Goal: Task Accomplishment & Management: Use online tool/utility

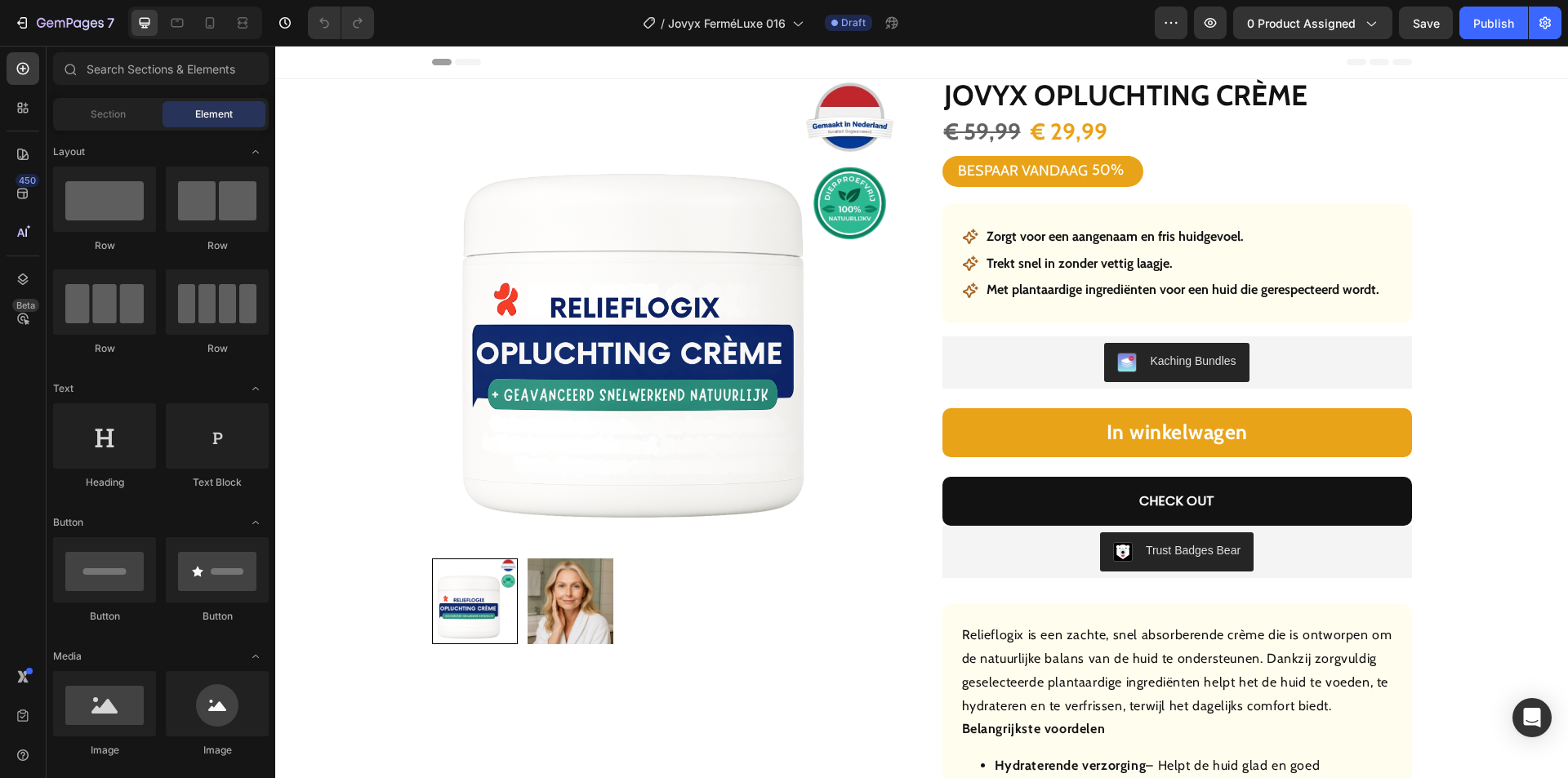
drag, startPoint x: 0, startPoint y: 0, endPoint x: 241, endPoint y: 730, distance: 768.8
click at [1331, 5] on div "7 Version history / Jovyx FerméLuxe 016 Draft Preview 0 product assigned Save P…" at bounding box center [784, 23] width 1568 height 46
click at [1316, 19] on span "0 product assigned" at bounding box center [1301, 23] width 109 height 17
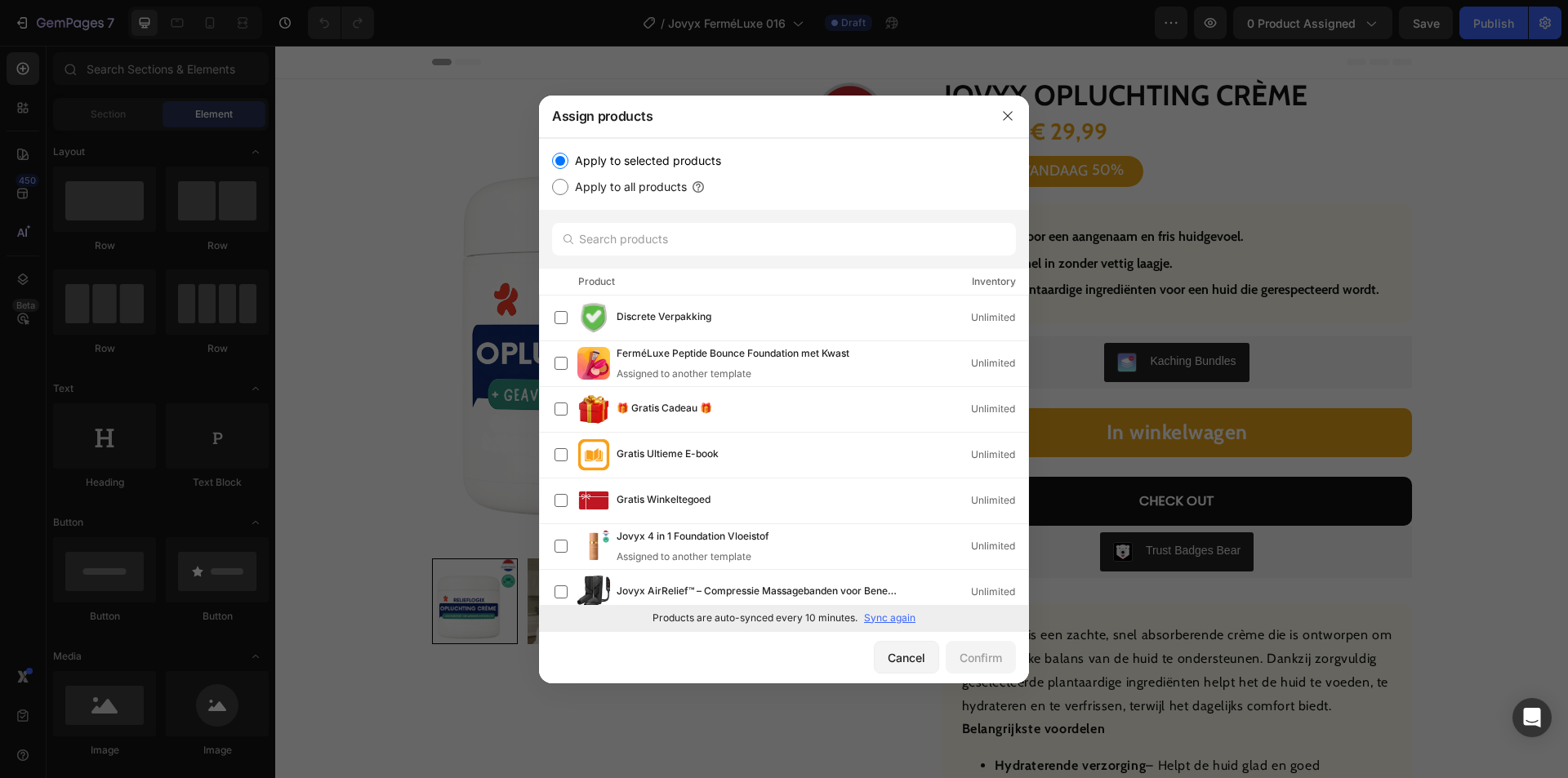
click at [893, 614] on p "Sync again" at bounding box center [890, 618] width 52 height 15
click at [706, 236] on input "text" at bounding box center [784, 239] width 464 height 33
paste input "Jovyx Lippenstift"
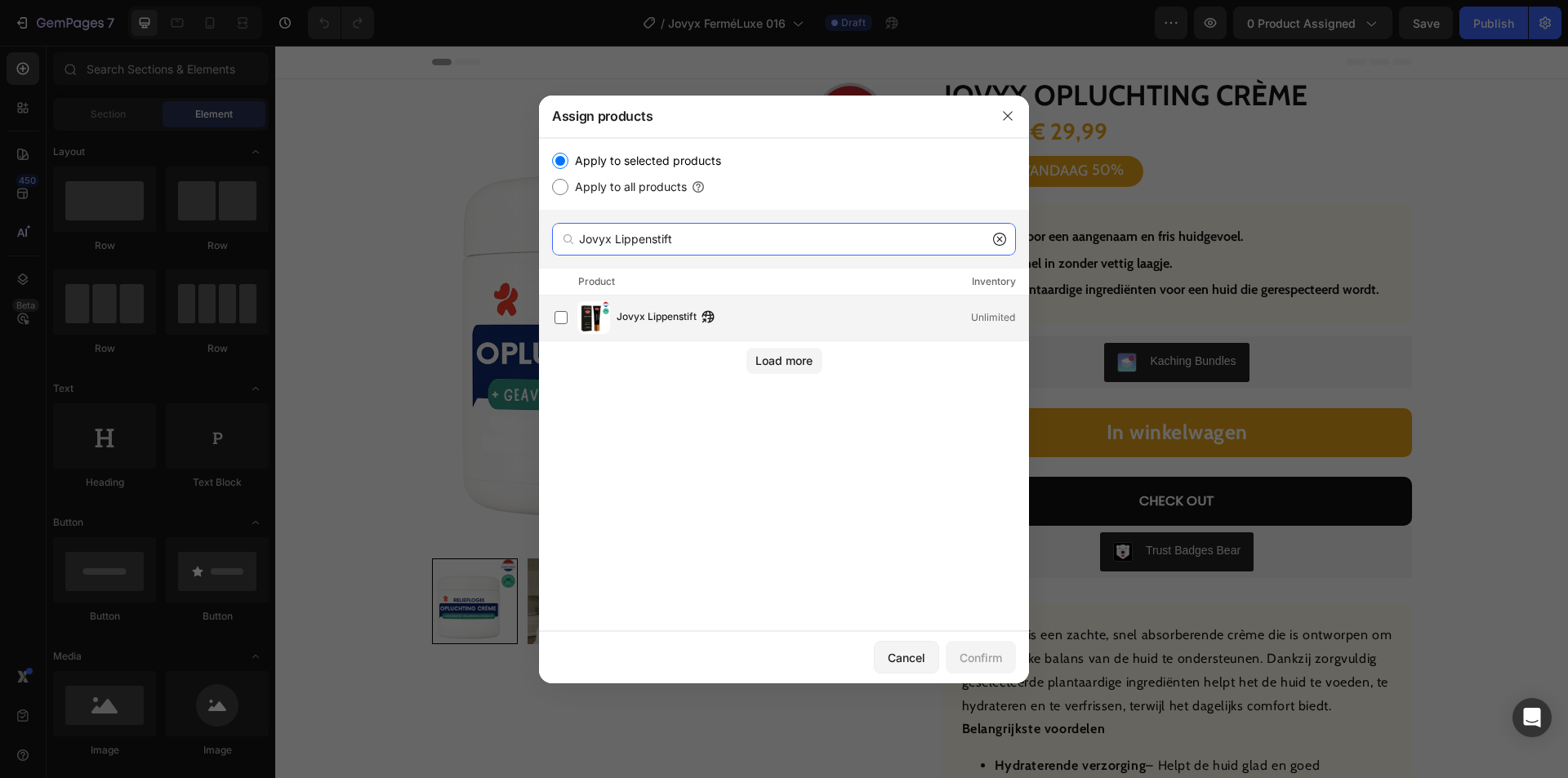
type input "Jovyx Lippenstift"
click at [658, 318] on span "Jovyx Lippenstift" at bounding box center [656, 317] width 80 height 18
click at [985, 652] on div "Confirm" at bounding box center [981, 657] width 43 height 17
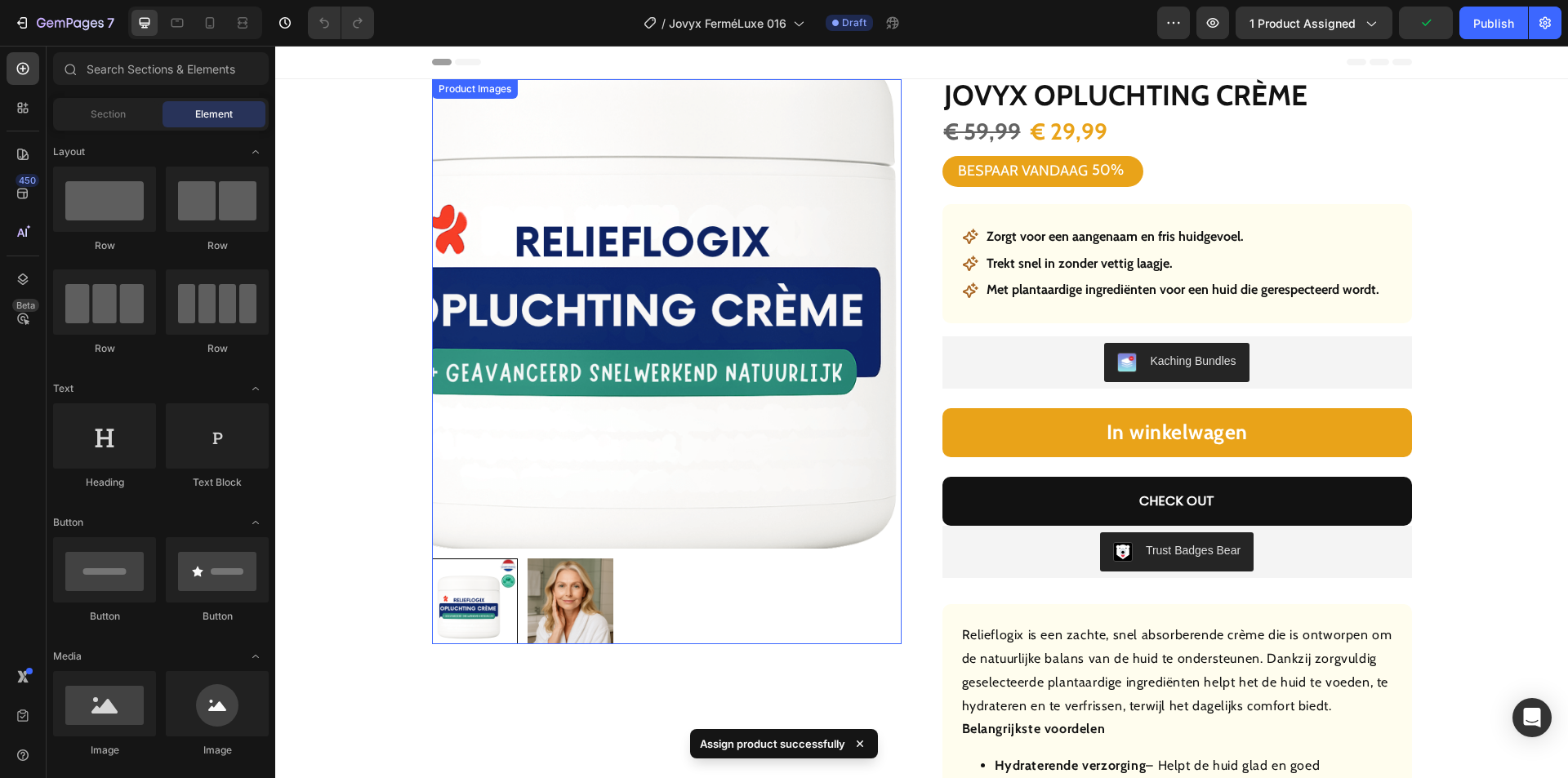
click at [582, 387] on img at bounding box center [667, 314] width 470 height 469
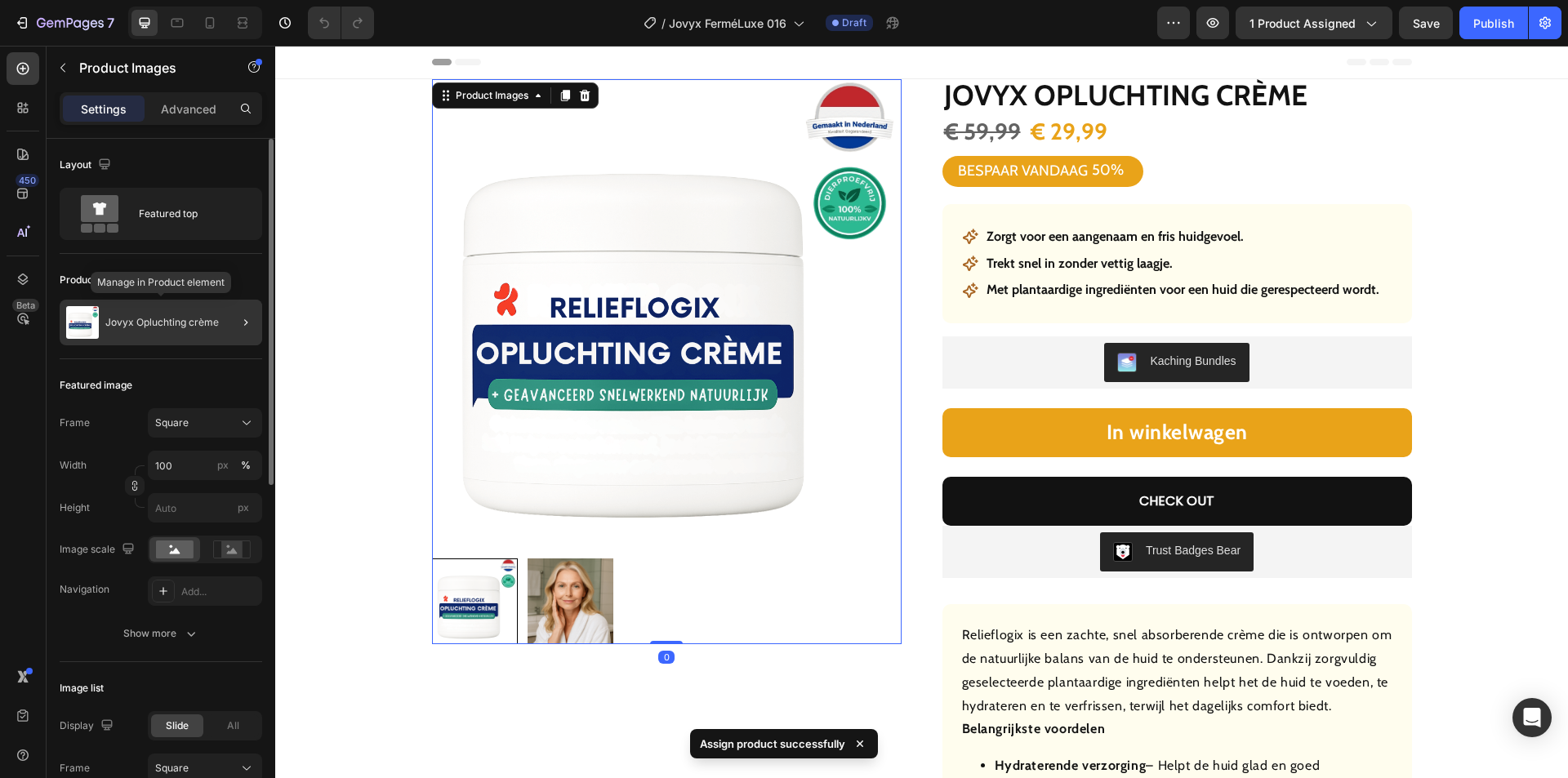
click at [173, 322] on p "Jovyx Opluchting crème" at bounding box center [162, 322] width 114 height 12
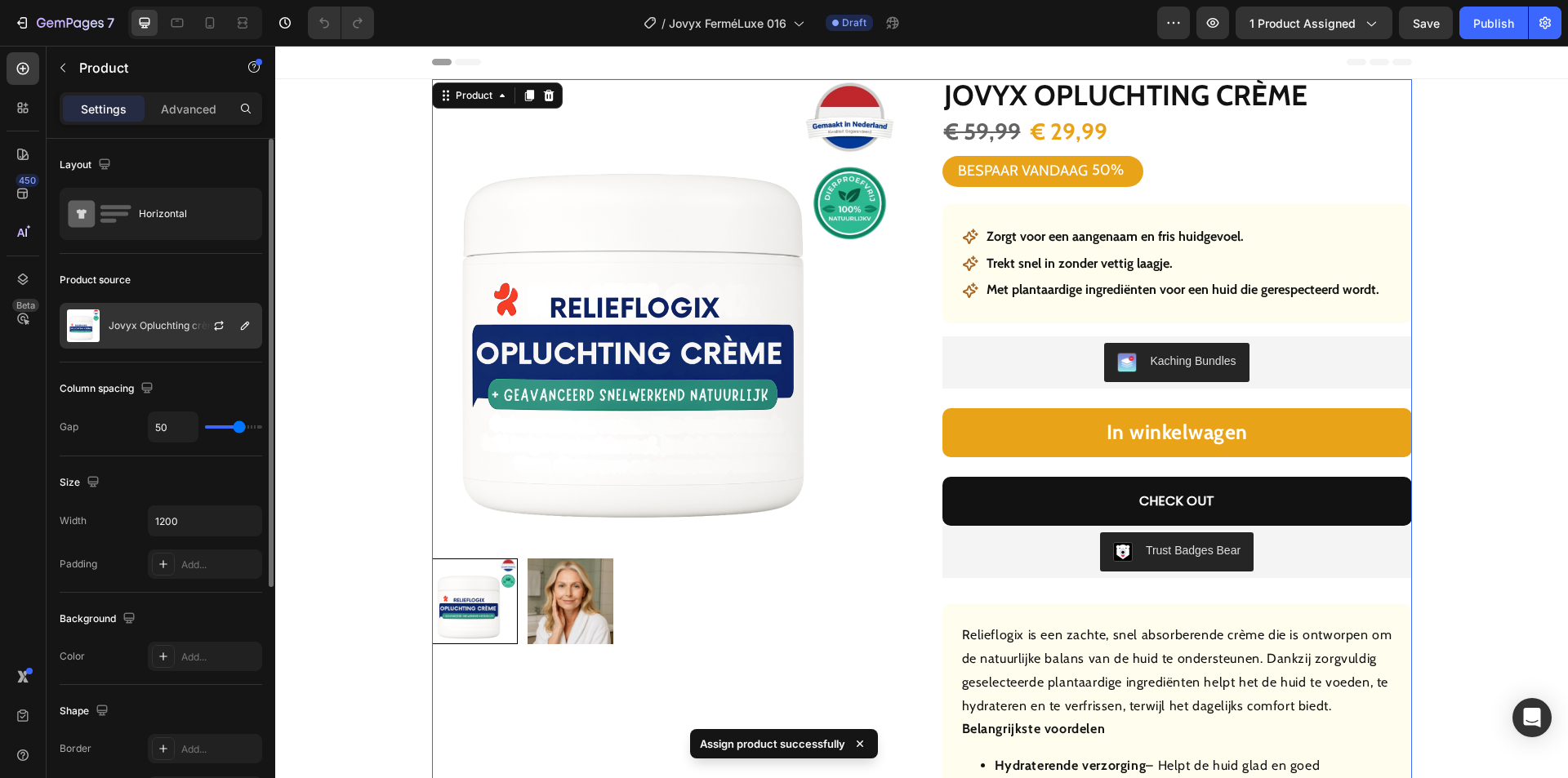
click at [158, 332] on div "Jovyx Opluchting crème" at bounding box center [161, 325] width 203 height 45
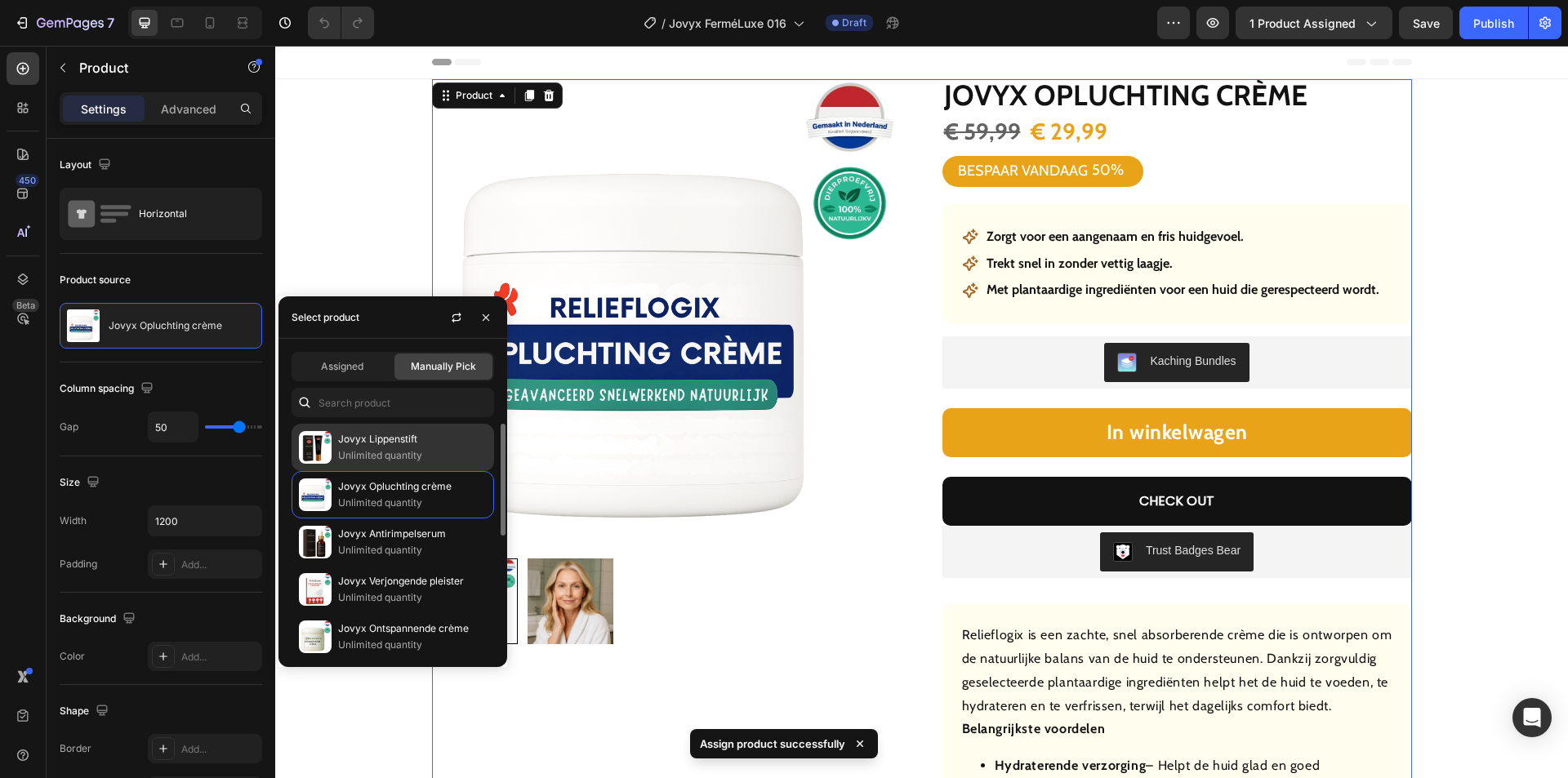
click at [350, 445] on p "Jovyx Lippenstift" at bounding box center [412, 439] width 149 height 16
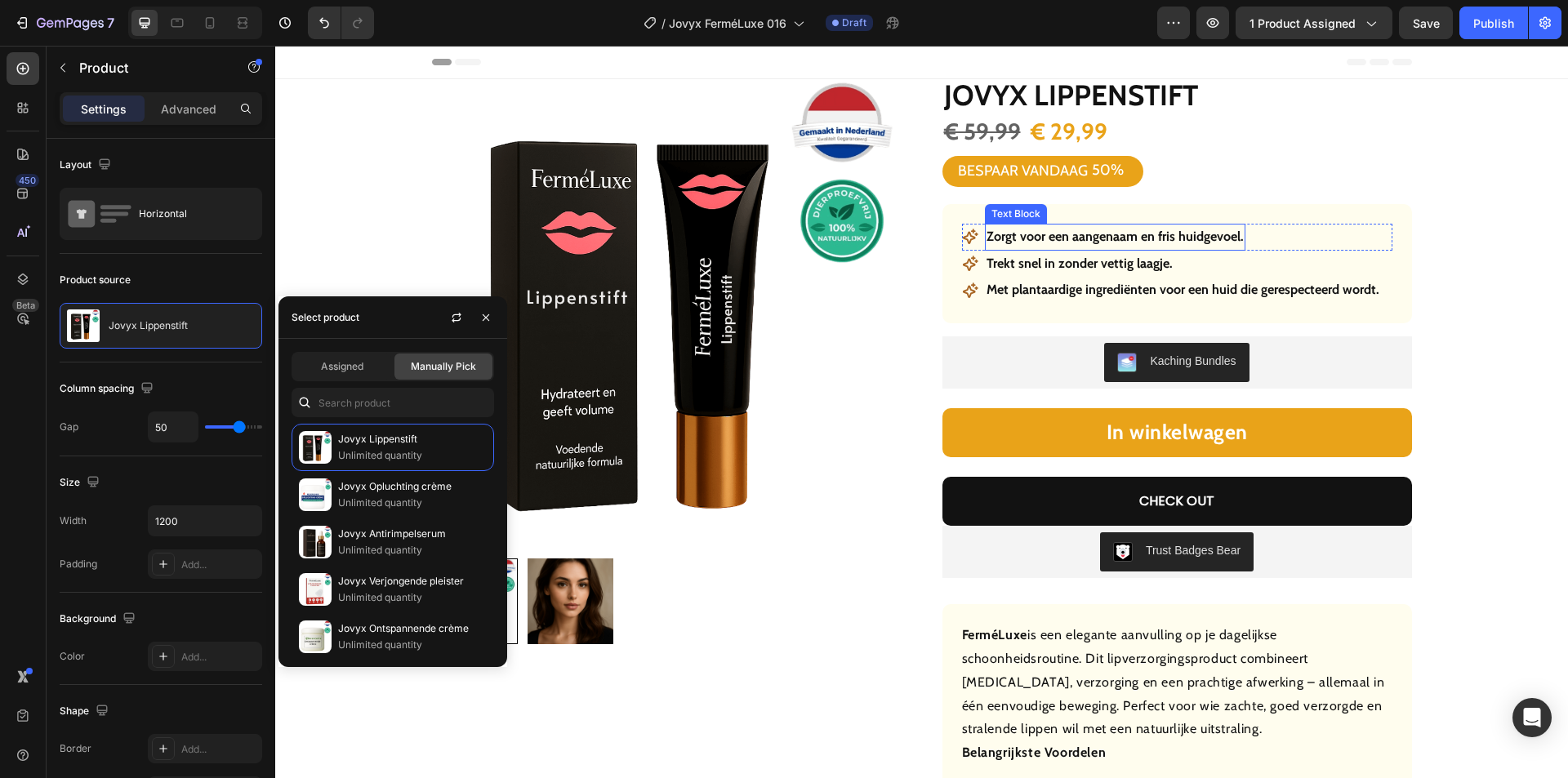
click at [1056, 235] on strong "Zorgt voor een aangenaam en fris huidgevoel." at bounding box center [1114, 236] width 257 height 15
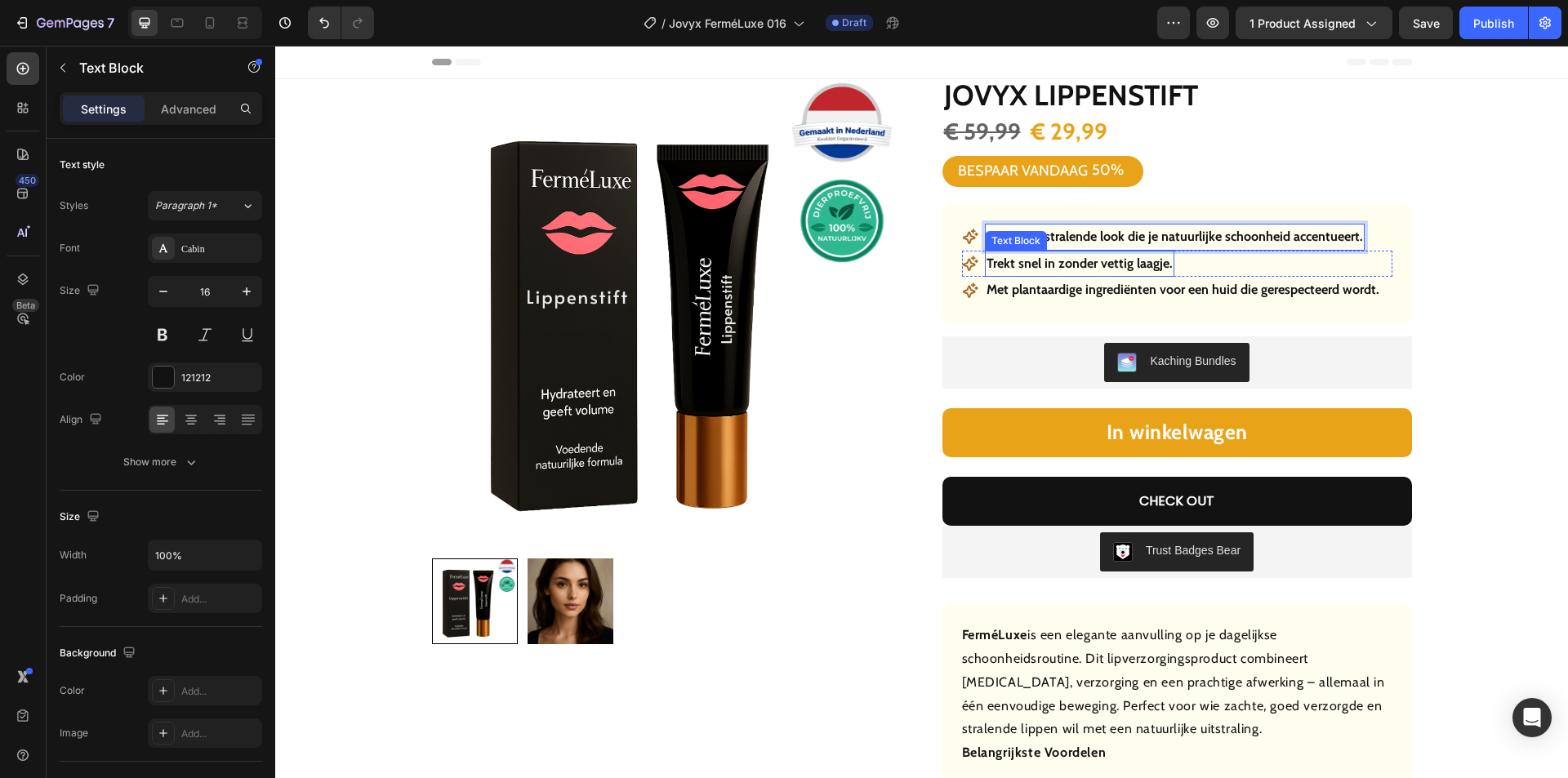
click at [1083, 269] on p "Trekt snel in zonder vettig laagje." at bounding box center [1079, 264] width 186 height 24
click at [1083, 268] on p "Trekt snel in zonder vettig laagje." at bounding box center [1079, 264] width 186 height 24
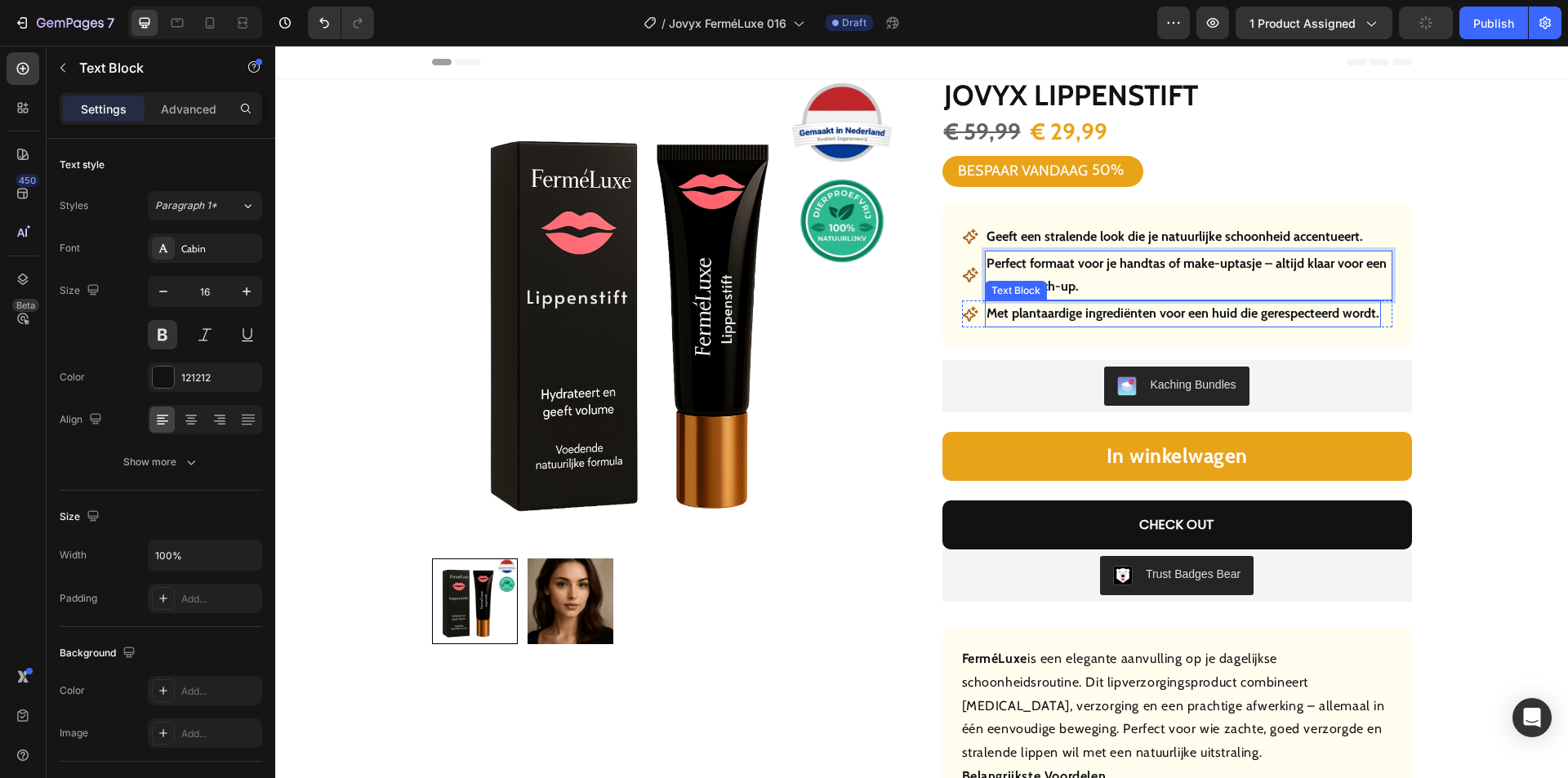
drag, startPoint x: 1064, startPoint y: 307, endPoint x: 1052, endPoint y: 315, distance: 14.4
click at [1064, 308] on strong "Met plantaardige ingrediënten voor een huid die gerespecteerd wordt." at bounding box center [1183, 312] width 393 height 15
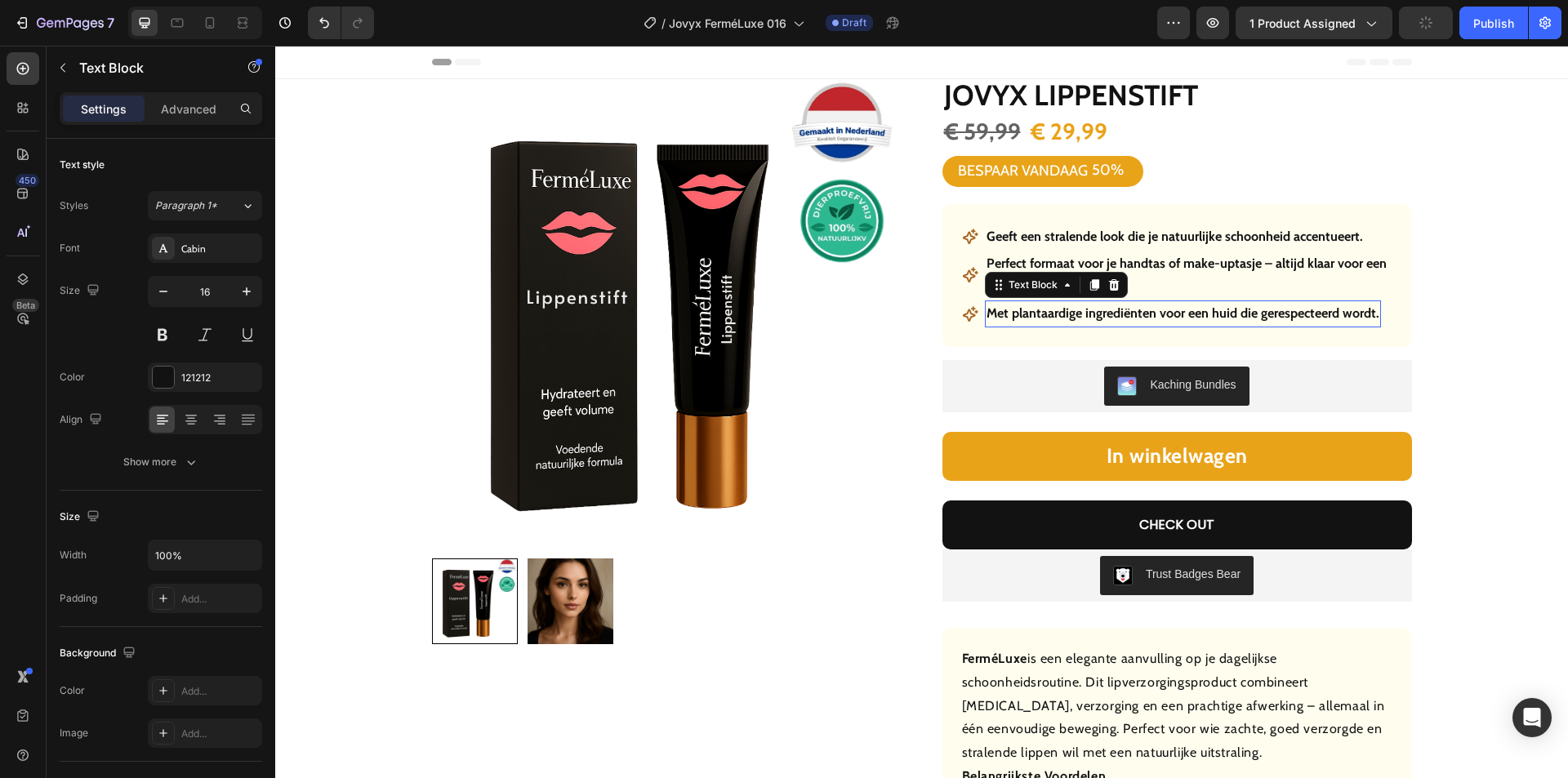
click at [1051, 315] on strong "Met plantaardige ingrediënten voor een huid die gerespecteerd wordt." at bounding box center [1183, 312] width 393 height 15
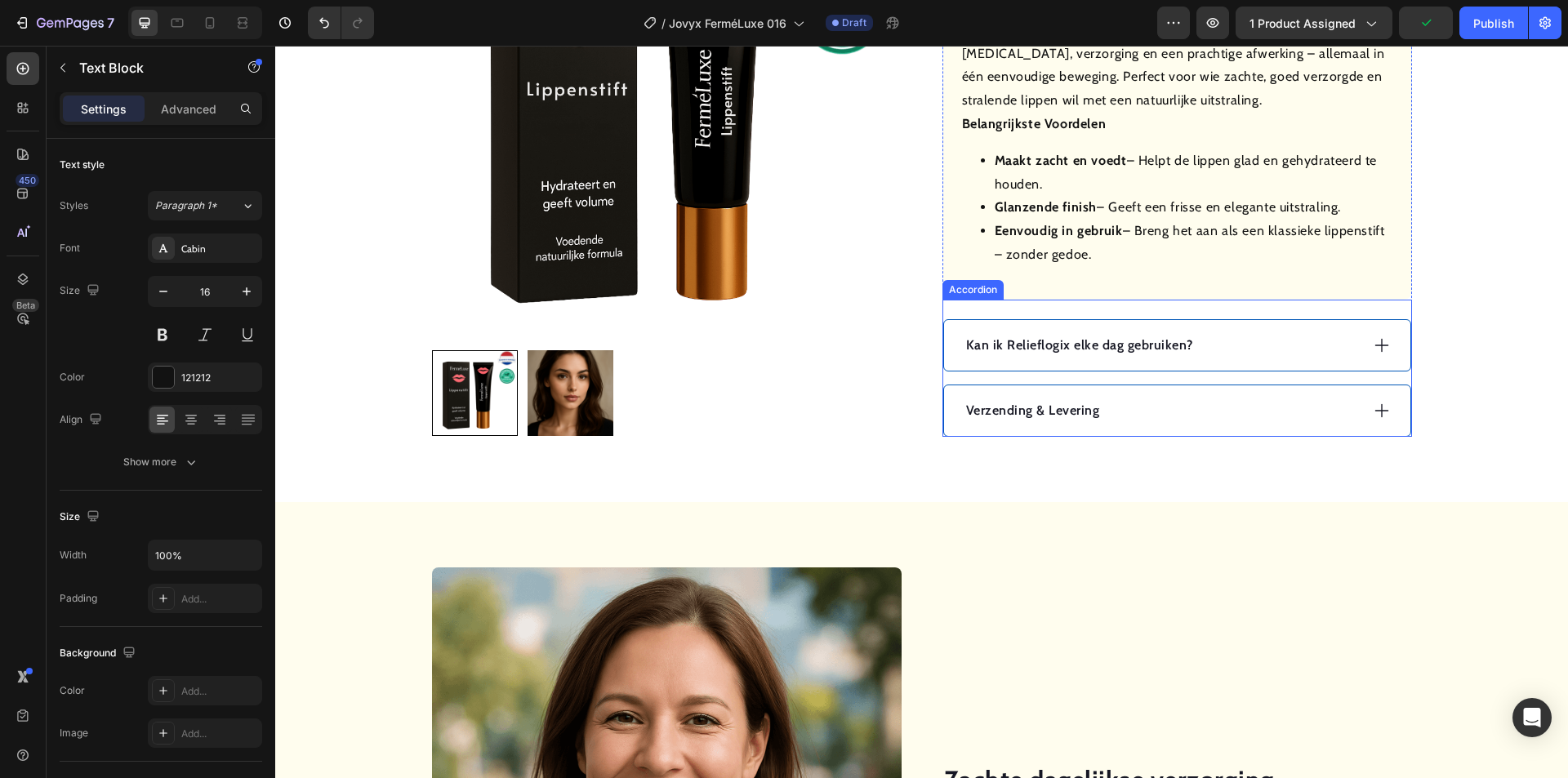
scroll to position [654, 0]
click at [1250, 339] on div "Kan ik Relieflogix elke dag gebruiken?" at bounding box center [1162, 345] width 396 height 25
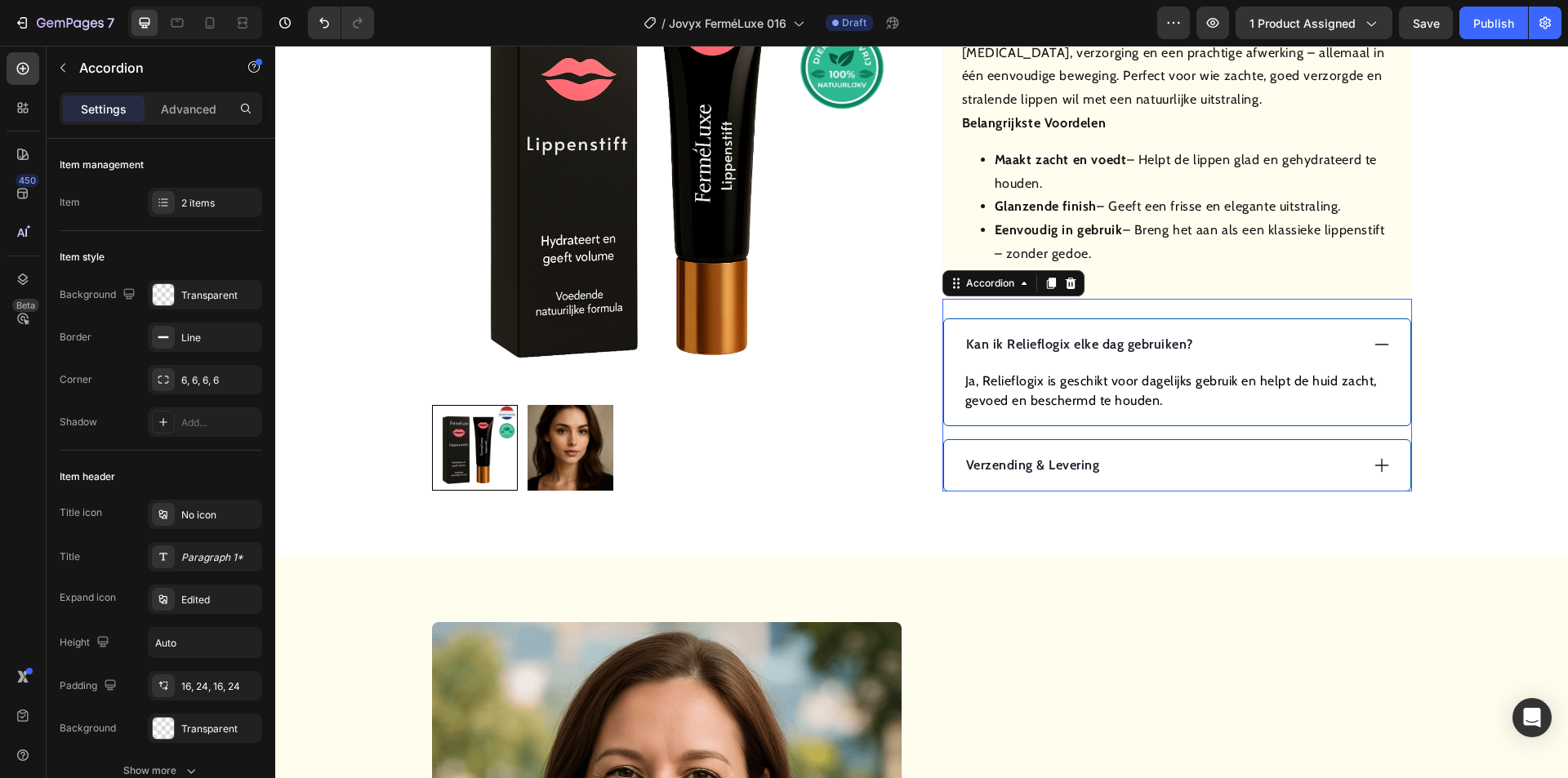
click at [1073, 348] on p "Kan ik Relieflogix elke dag gebruiken?" at bounding box center [1079, 344] width 227 height 20
click at [1073, 346] on p "Kan ik Relieflogix elke dag gebruiken?" at bounding box center [1079, 344] width 227 height 20
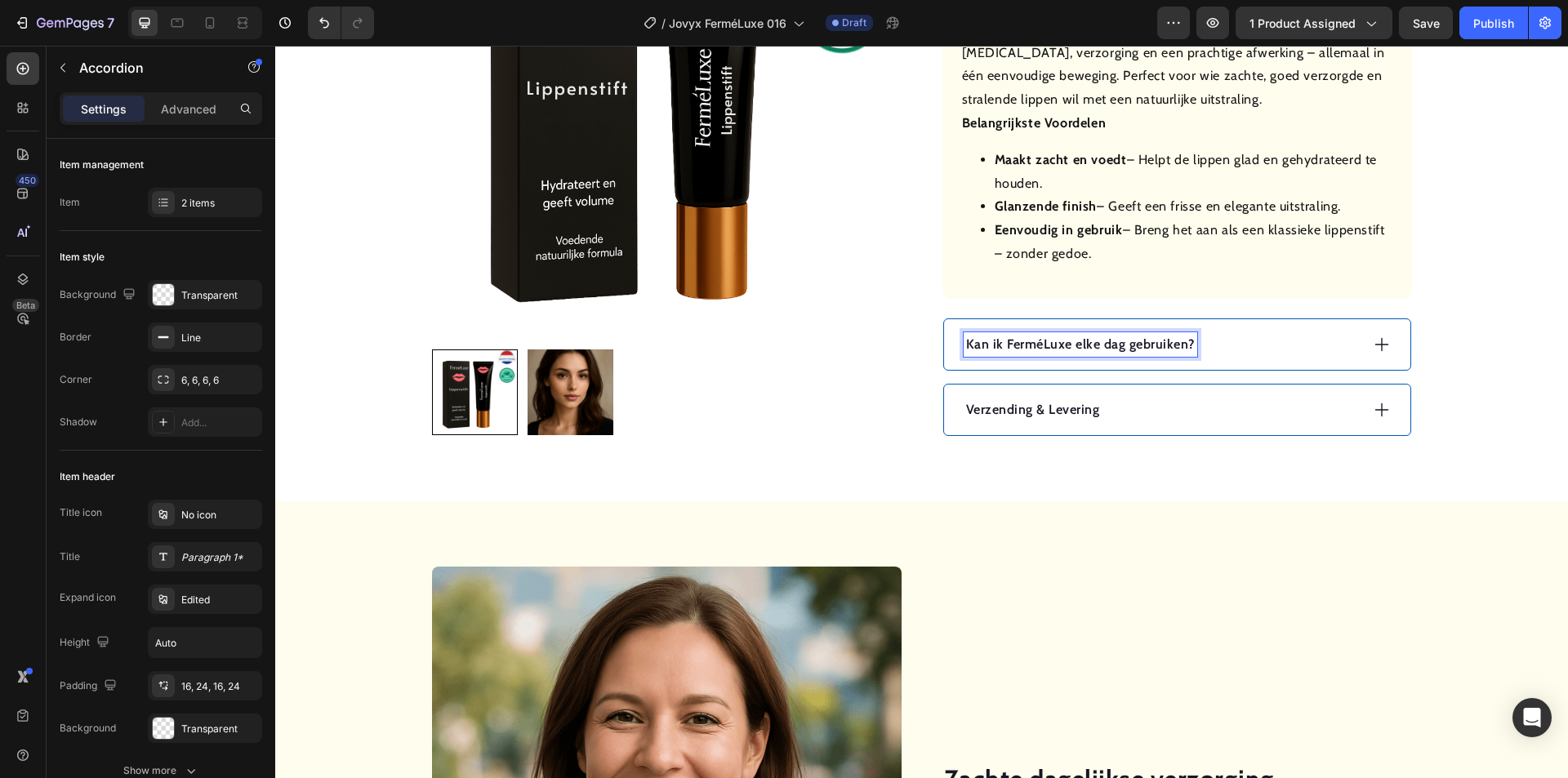
click at [1259, 333] on div "Kan ik FerméLuxe elke dag gebruiken?" at bounding box center [1162, 345] width 396 height 25
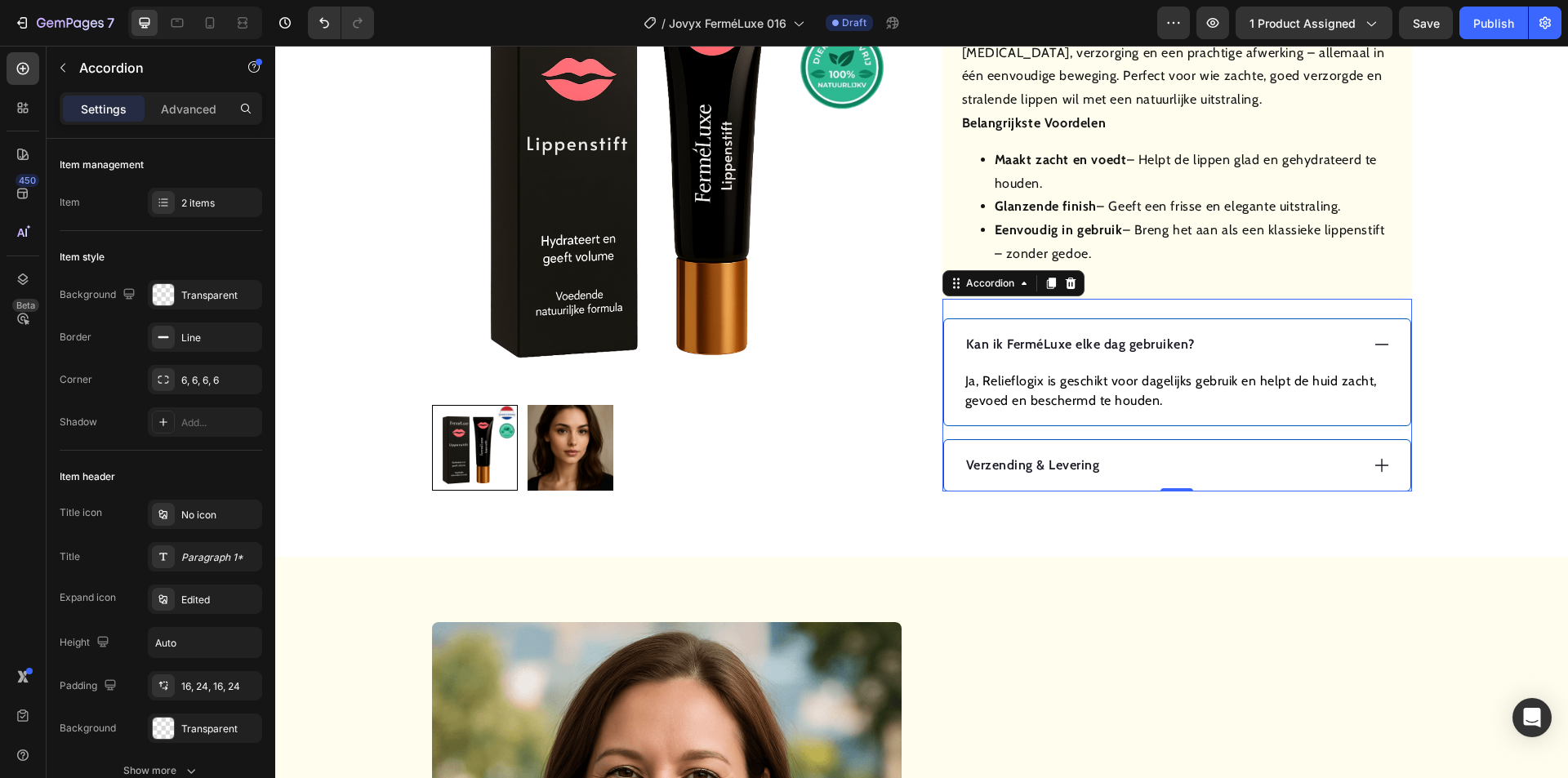
click at [1110, 382] on p "Ja, Relieflogix is geschikt voor dagelijks gebruik en helpt de huid zacht, gevo…" at bounding box center [1177, 391] width 424 height 39
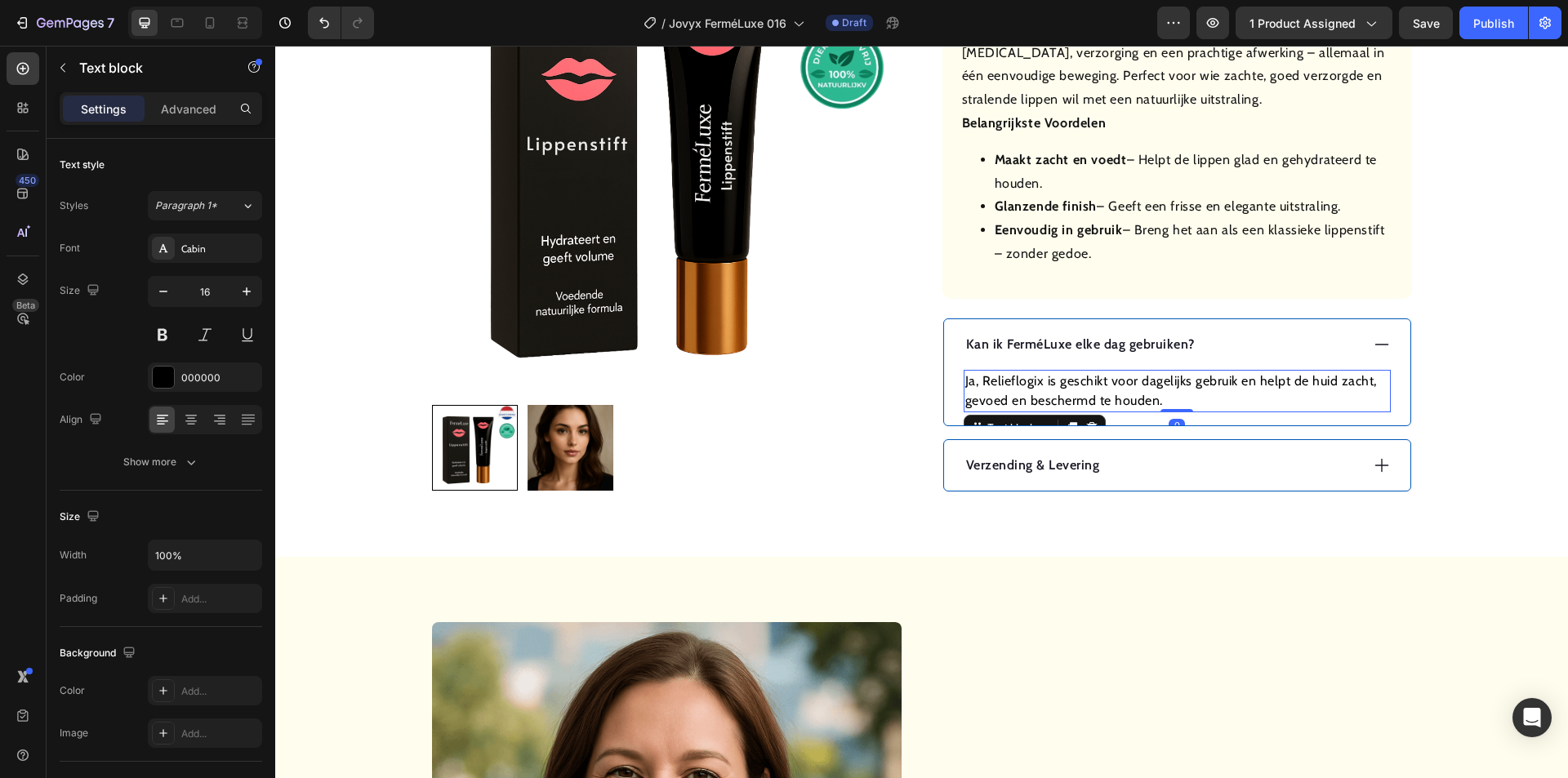
click at [1110, 381] on p "Ja, Relieflogix is geschikt voor dagelijks gebruik en helpt de huid zacht, gevo…" at bounding box center [1177, 391] width 424 height 39
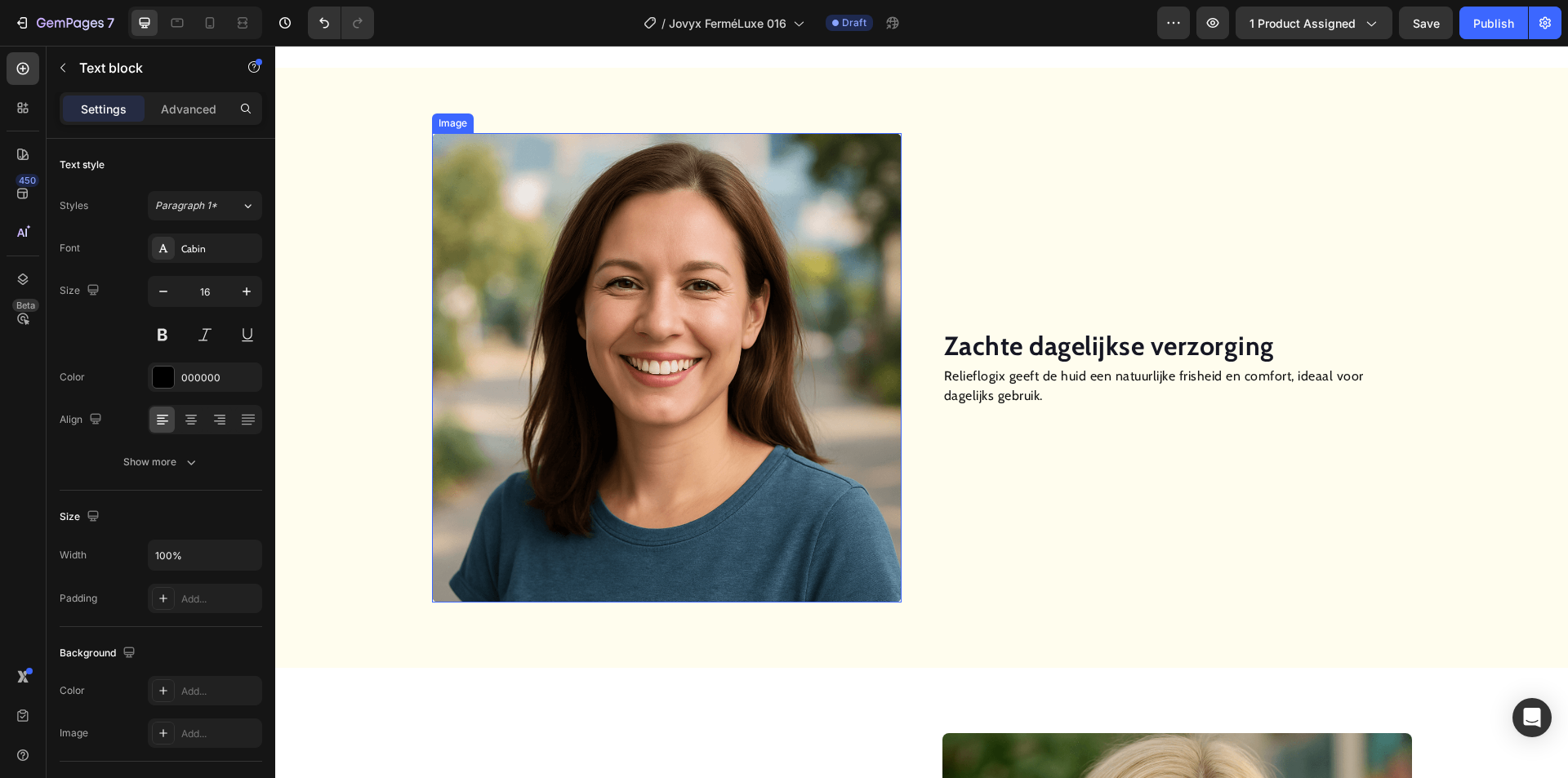
scroll to position [1143, 0]
